Goal: Navigation & Orientation: Find specific page/section

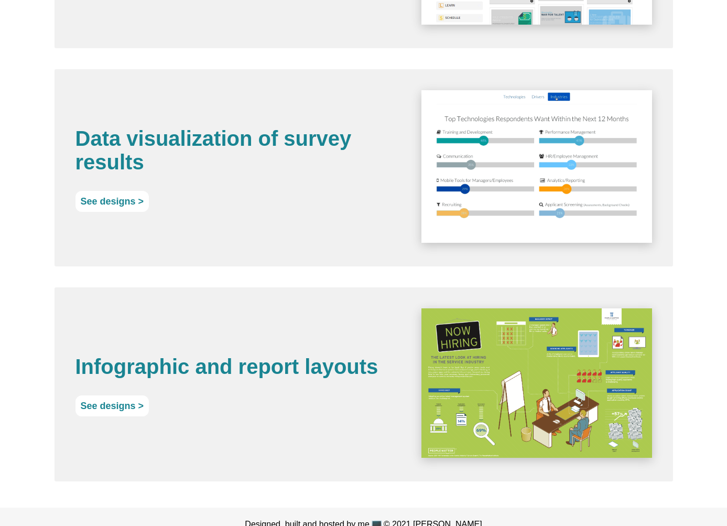
scroll to position [2264, 0]
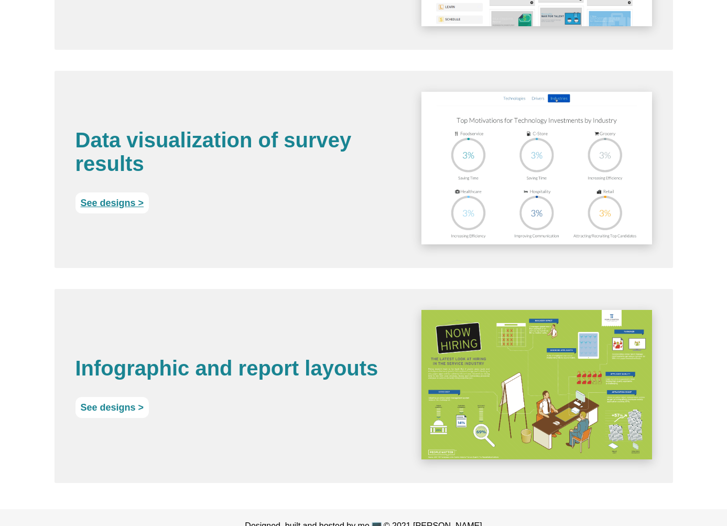
click at [103, 213] on link "See designs >" at bounding box center [113, 202] width 74 height 21
click at [116, 418] on link "See designs >" at bounding box center [113, 407] width 74 height 21
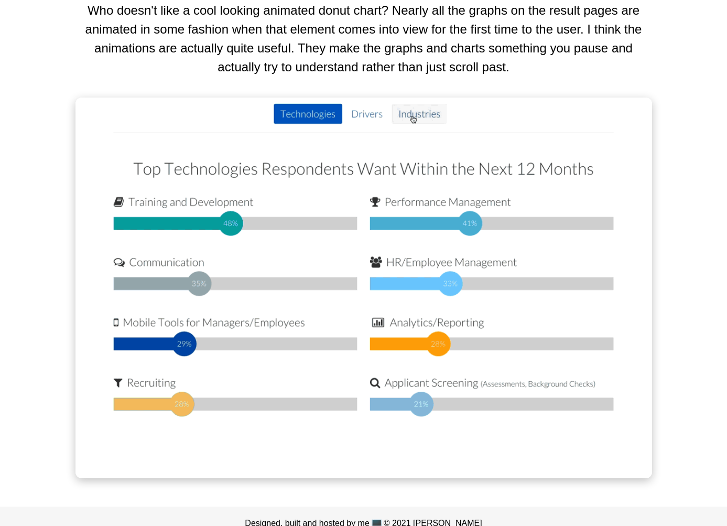
scroll to position [1362, 0]
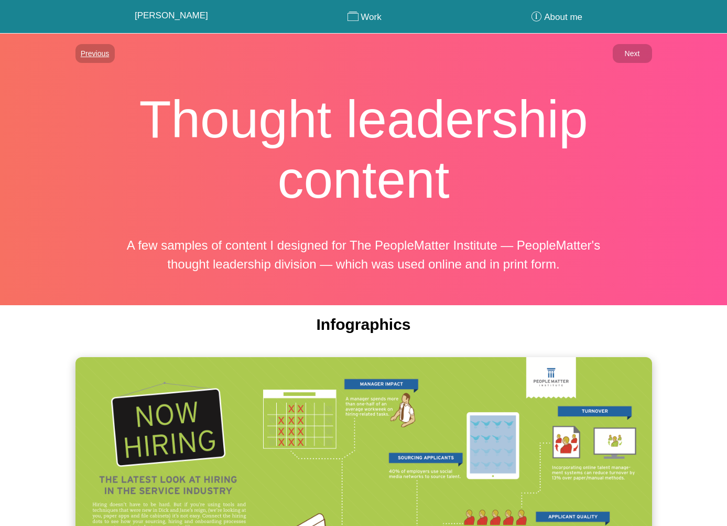
click at [87, 56] on link "Previous" at bounding box center [95, 53] width 39 height 19
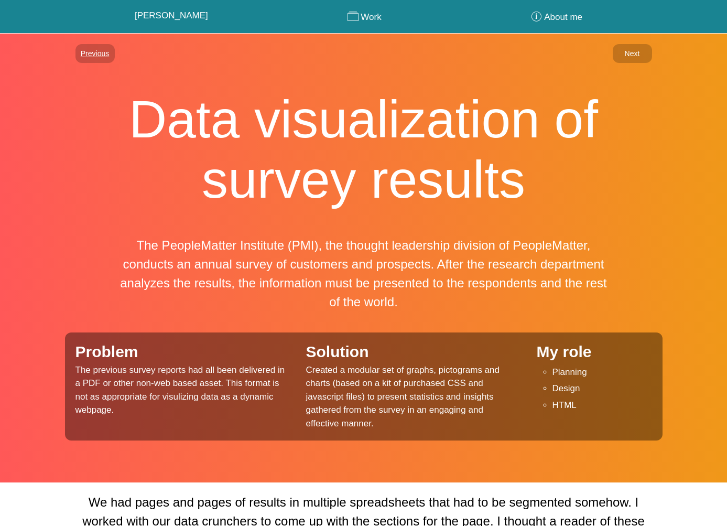
click at [97, 56] on link "Previous" at bounding box center [95, 53] width 39 height 19
click at [87, 49] on link "Previous" at bounding box center [95, 53] width 39 height 19
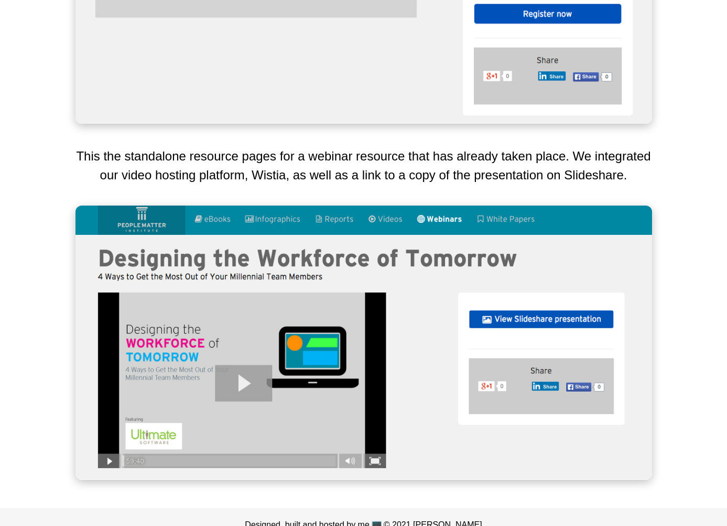
scroll to position [2529, 0]
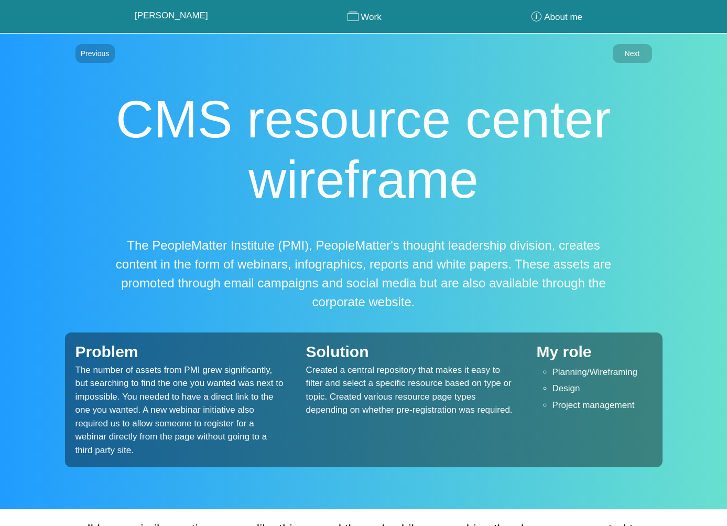
click at [87, 49] on link "Previous" at bounding box center [95, 53] width 39 height 19
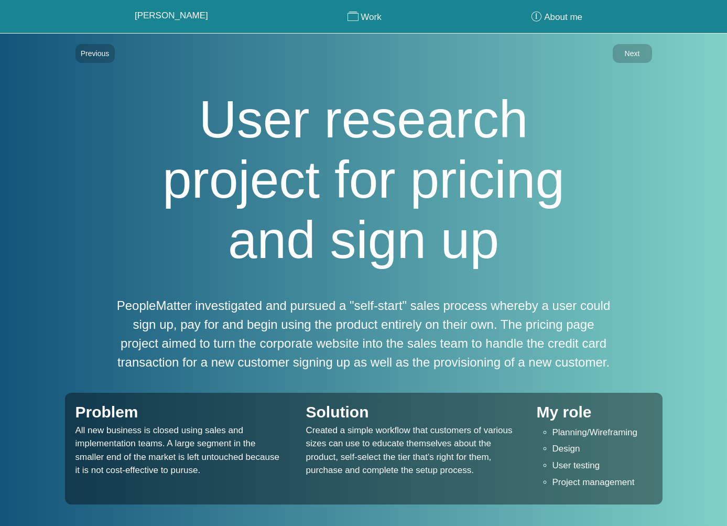
click at [87, 49] on link "Previous" at bounding box center [95, 53] width 39 height 19
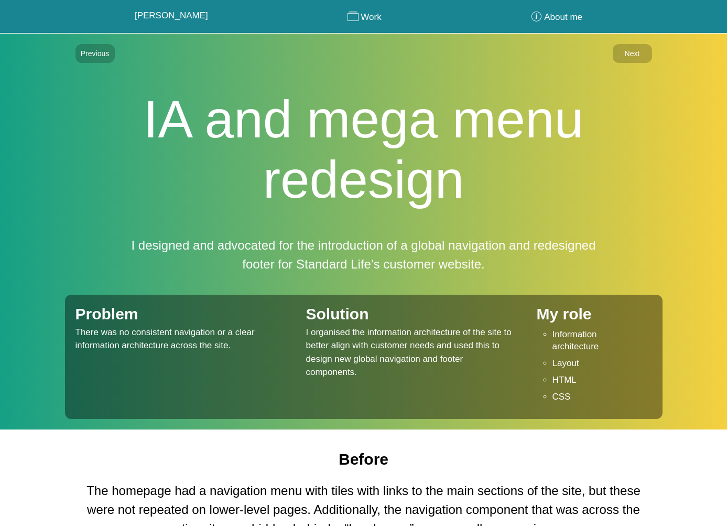
click at [87, 49] on link "Previous" at bounding box center [95, 53] width 39 height 19
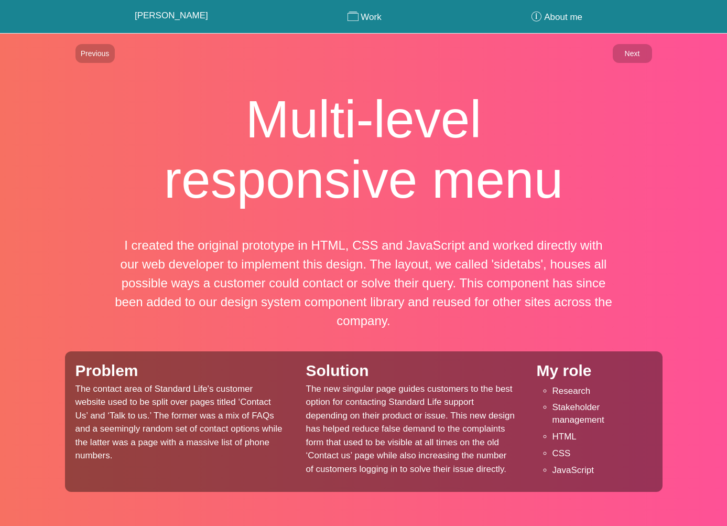
click at [87, 49] on link "Previous" at bounding box center [95, 53] width 39 height 19
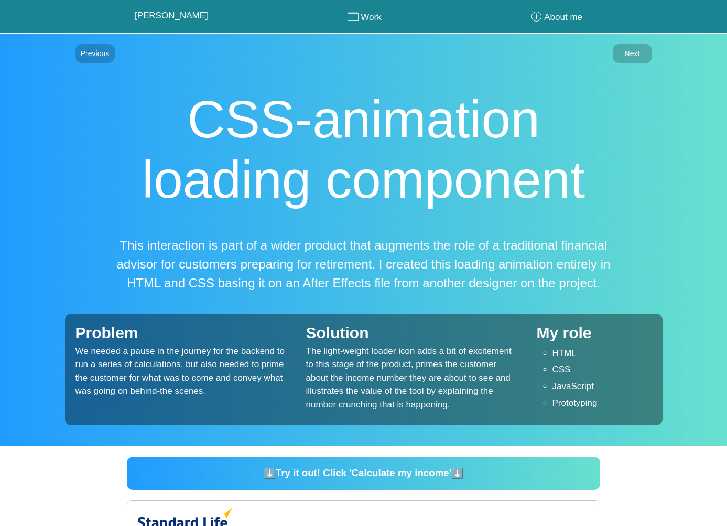
click at [87, 49] on link "Previous" at bounding box center [95, 53] width 39 height 19
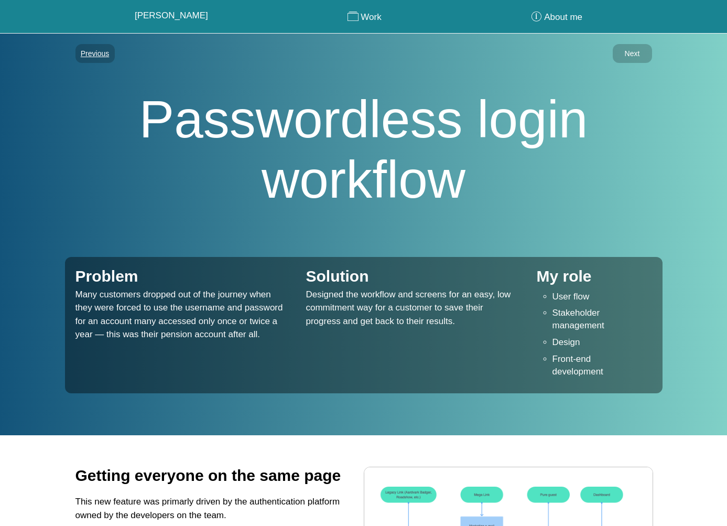
click at [94, 61] on link "Previous" at bounding box center [95, 53] width 39 height 19
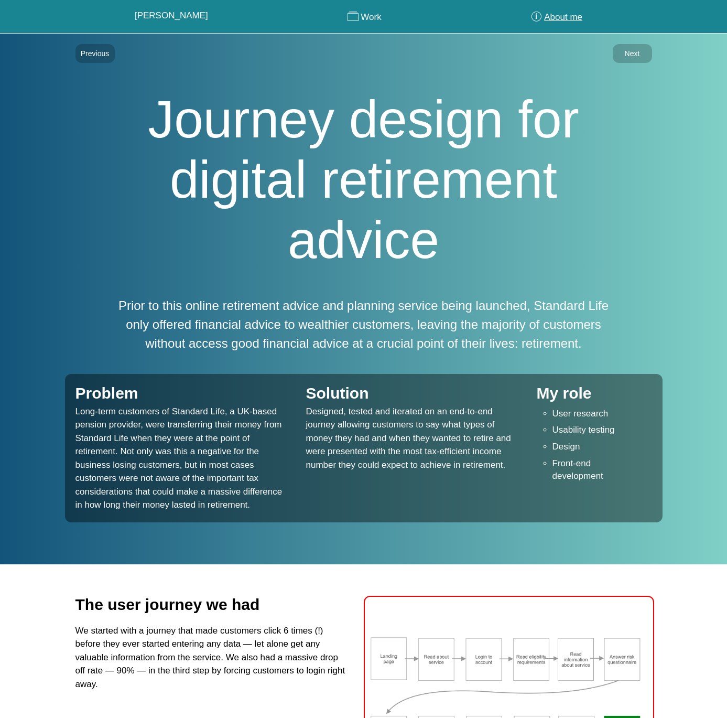
click at [518, 12] on link "About me" at bounding box center [556, 16] width 192 height 33
